Goal: Obtain resource: Obtain resource

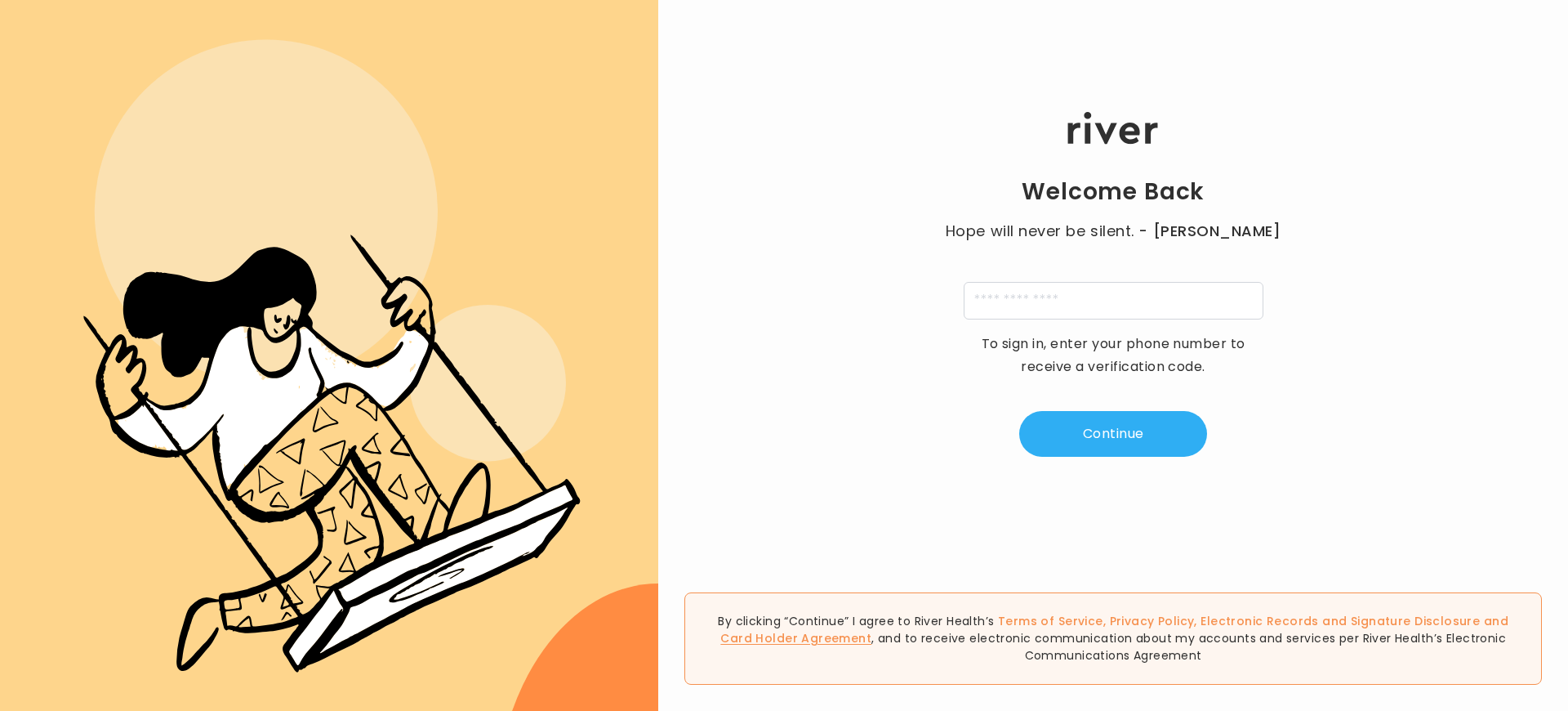
click at [871, 630] on link "Card Holder Agreement" at bounding box center [796, 639] width 151 height 17
